Goal: Find specific page/section

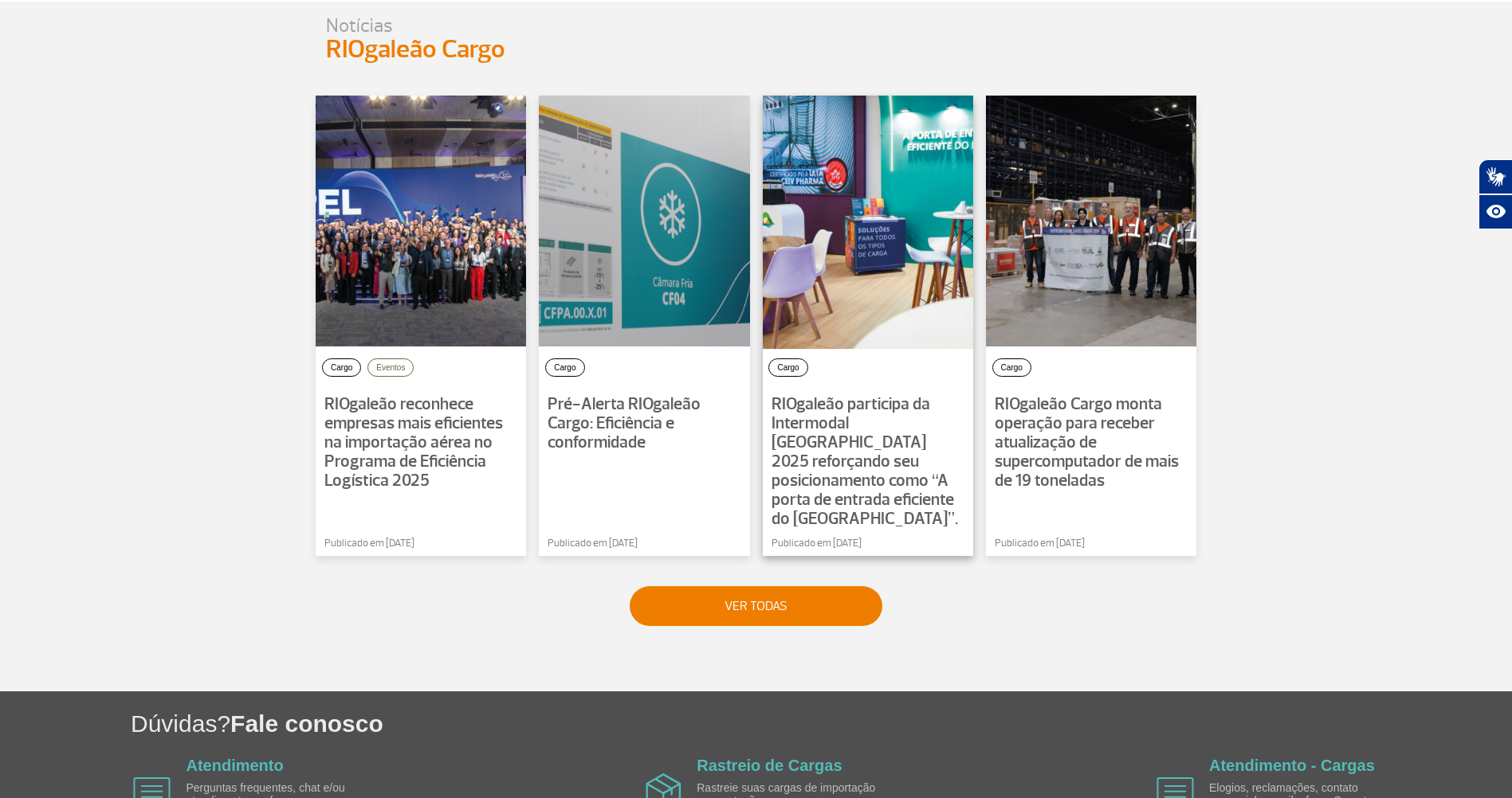
scroll to position [1129, 0]
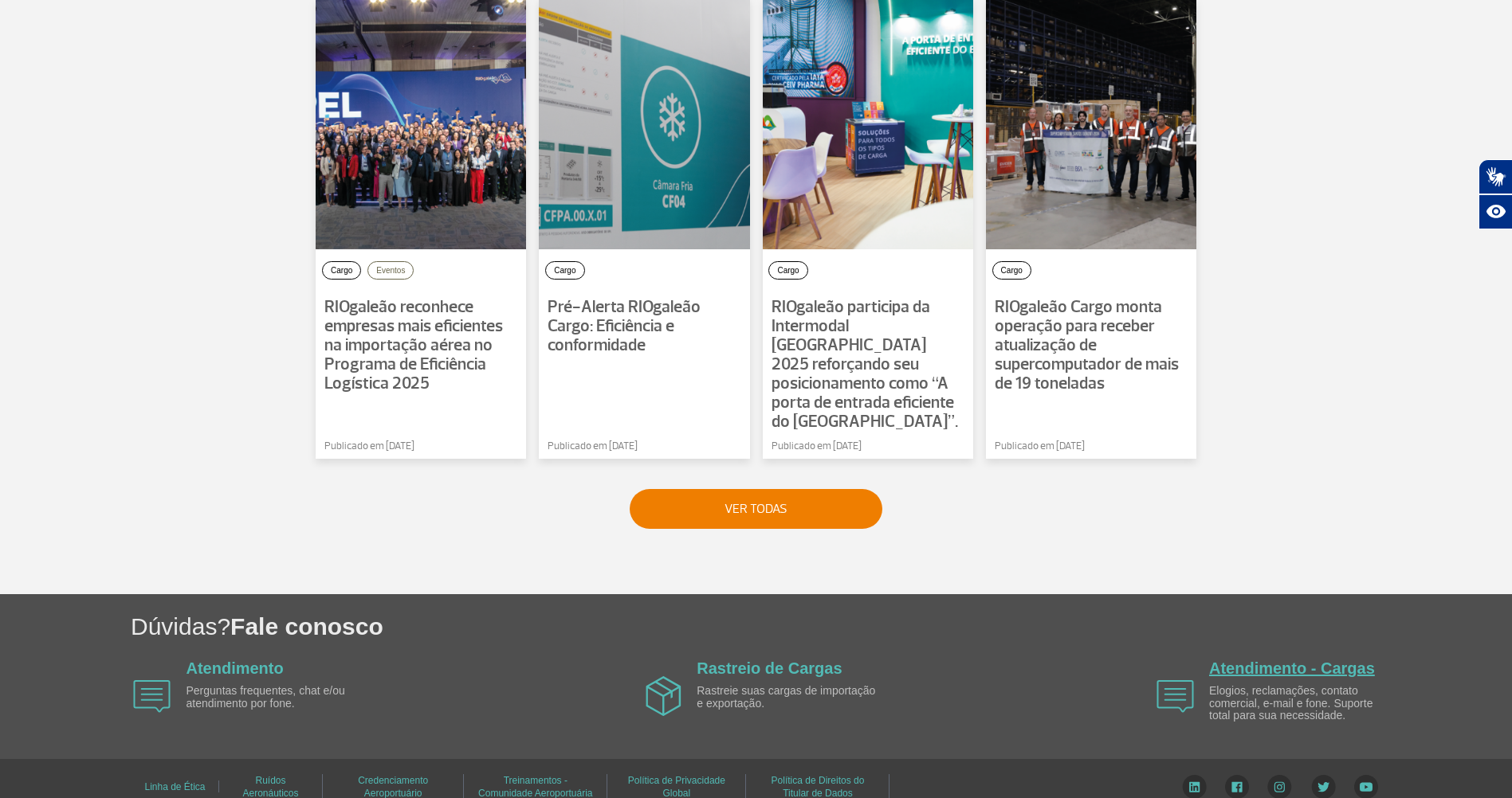
click at [1225, 660] on link "Atendimento - Cargas" at bounding box center [1292, 669] width 166 height 18
click at [766, 660] on link "Rastreio de Cargas" at bounding box center [769, 669] width 145 height 18
